Goal: Task Accomplishment & Management: Manage account settings

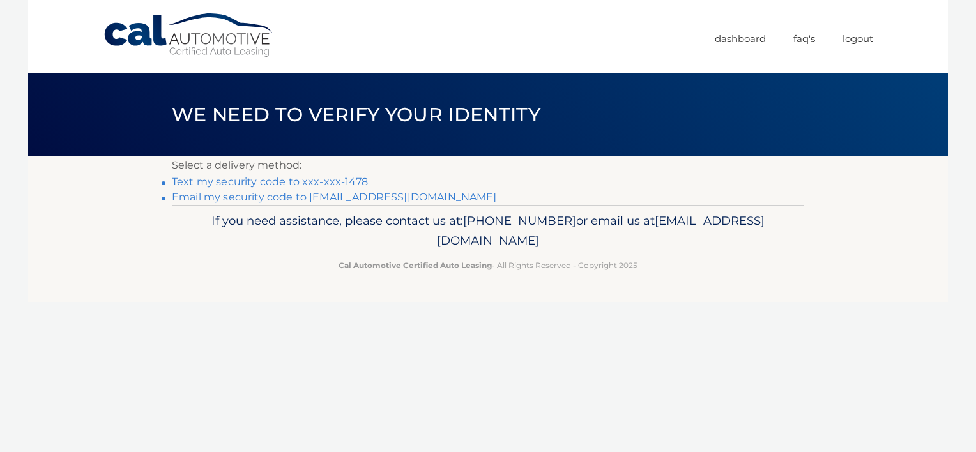
click at [297, 181] on link "Text my security code to xxx-xxx-1478" at bounding box center [270, 182] width 196 height 12
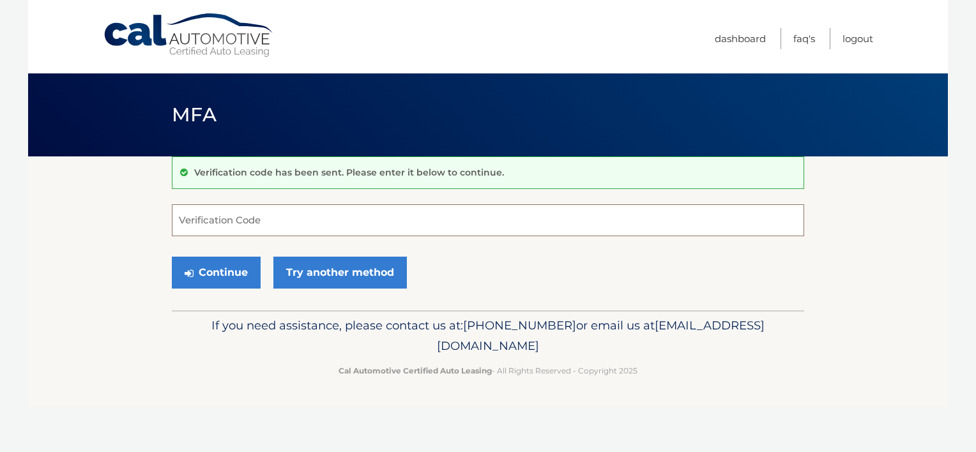
click at [279, 221] on input "Verification Code" at bounding box center [488, 220] width 632 height 32
type input "431289"
click at [230, 274] on button "Continue" at bounding box center [216, 273] width 89 height 32
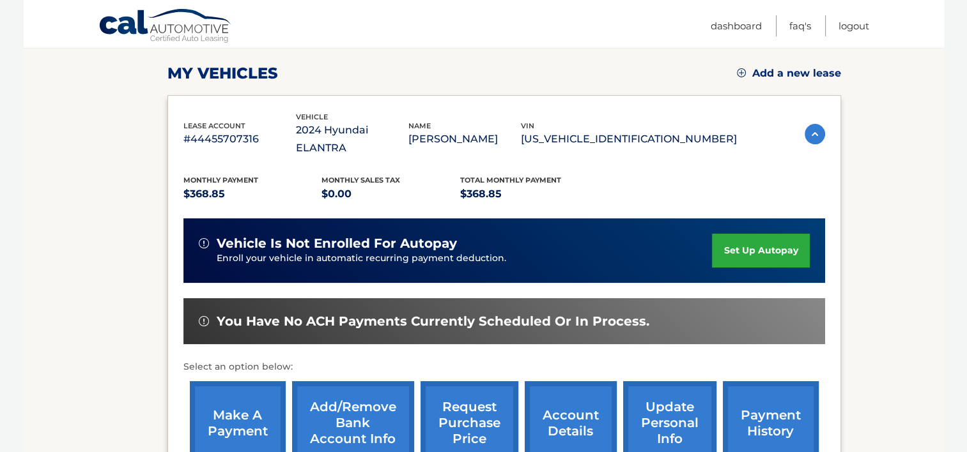
scroll to position [192, 0]
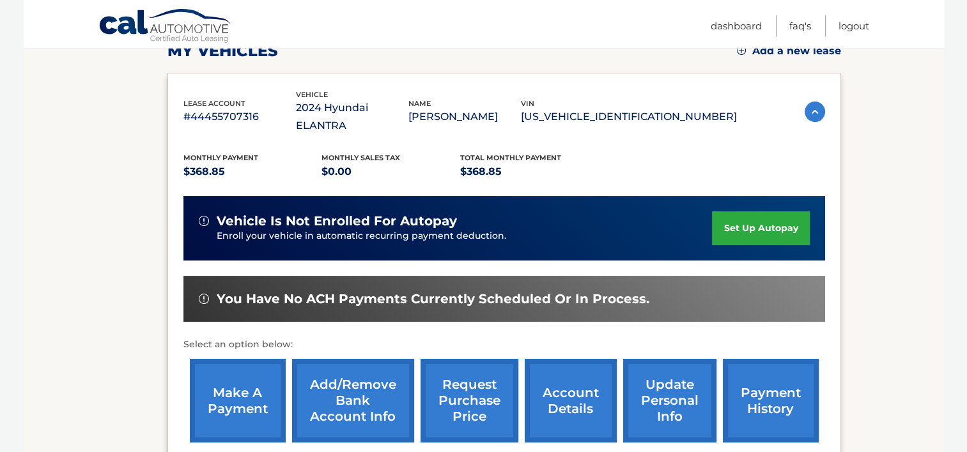
click at [256, 374] on link "make a payment" at bounding box center [238, 401] width 96 height 84
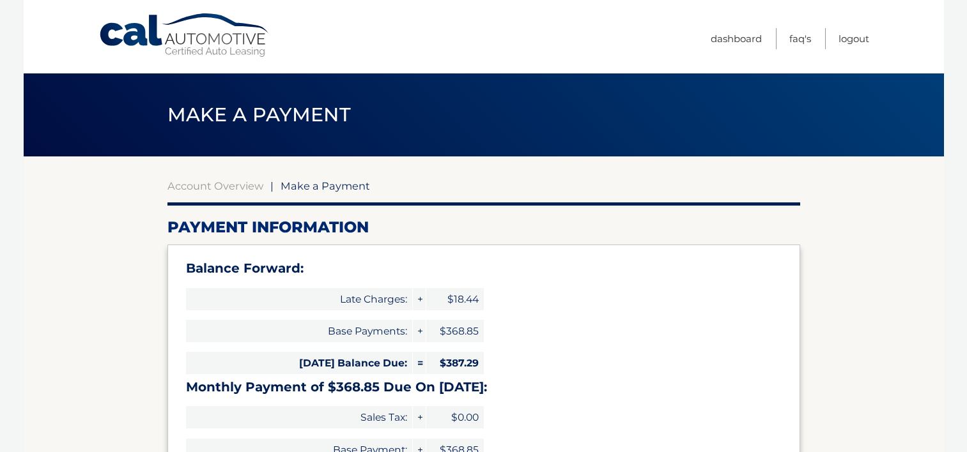
select select "MGU1OTgyMzItZjQ1Zi00ZjYzLTk4ZGQtYjc1Njg0M2Q5NTkx"
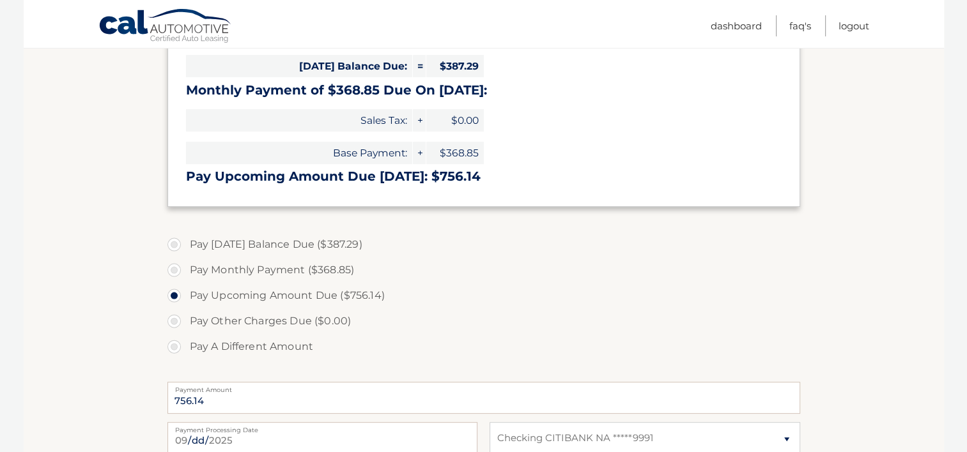
scroll to position [319, 0]
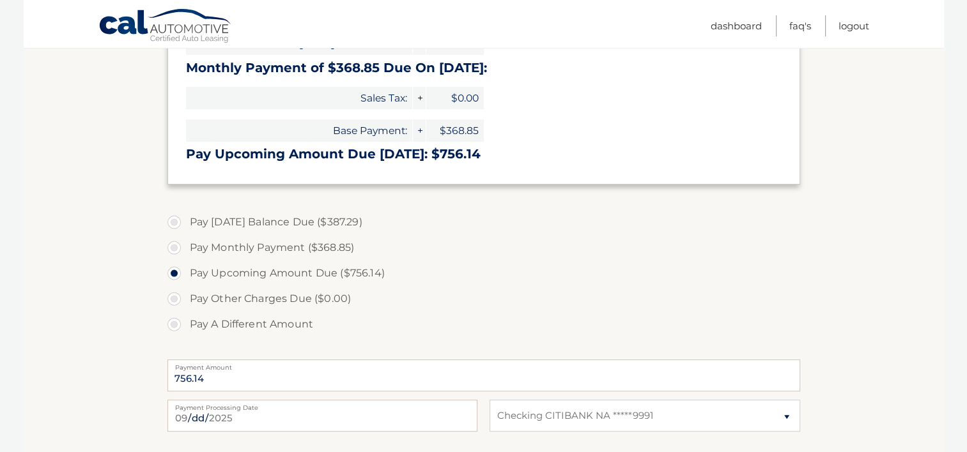
click at [175, 221] on label "Pay Today's Balance Due ($387.29)" at bounding box center [483, 223] width 632 height 26
click at [175, 221] on input "Pay Today's Balance Due ($387.29)" at bounding box center [178, 220] width 13 height 20
radio input "true"
type input "387.29"
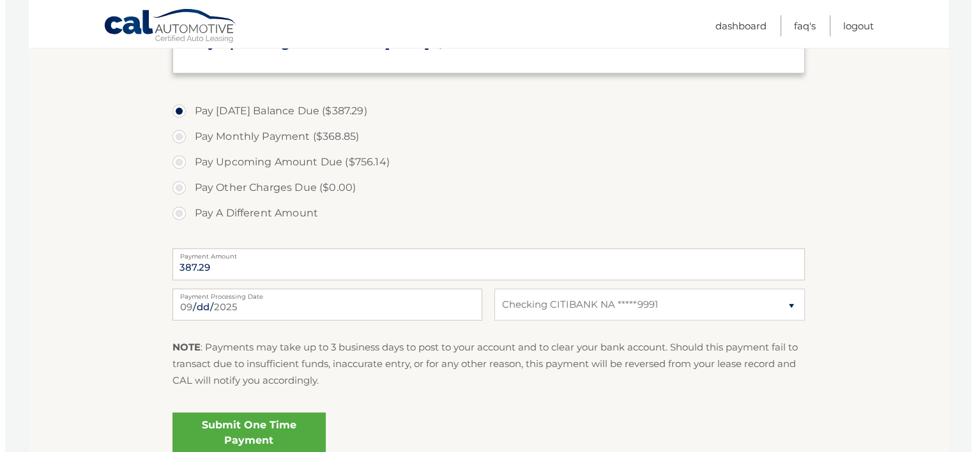
scroll to position [447, 0]
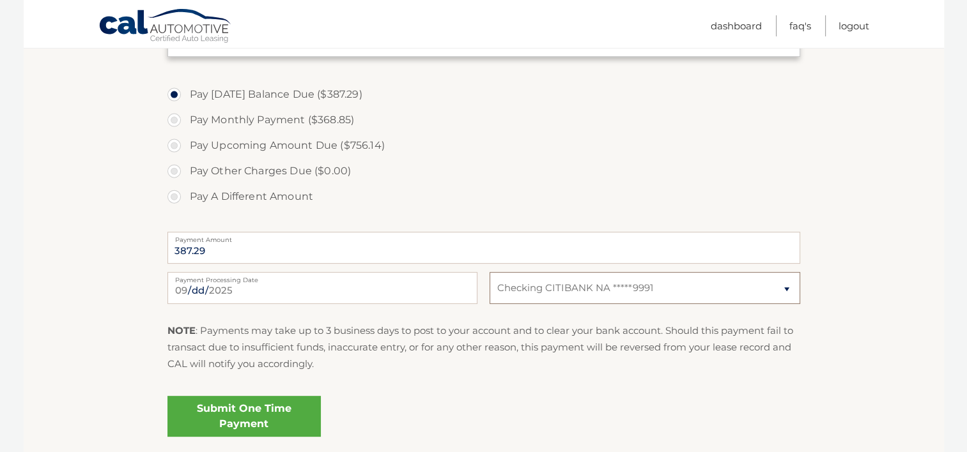
click at [787, 288] on select "Select Bank Account Checking CITIBANK NA *****9991" at bounding box center [644, 288] width 310 height 32
click at [264, 417] on link "Submit One Time Payment" at bounding box center [243, 416] width 153 height 41
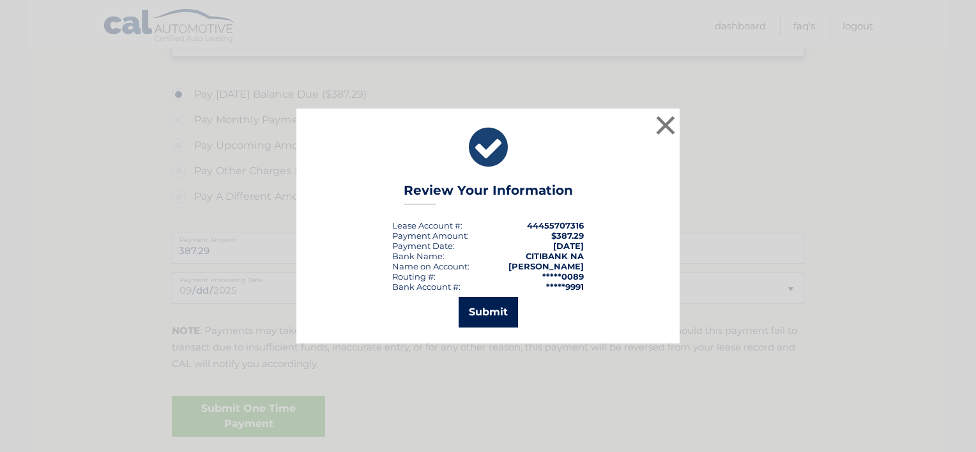
click at [496, 303] on button "Submit" at bounding box center [488, 312] width 59 height 31
